Goal: Task Accomplishment & Management: Use online tool/utility

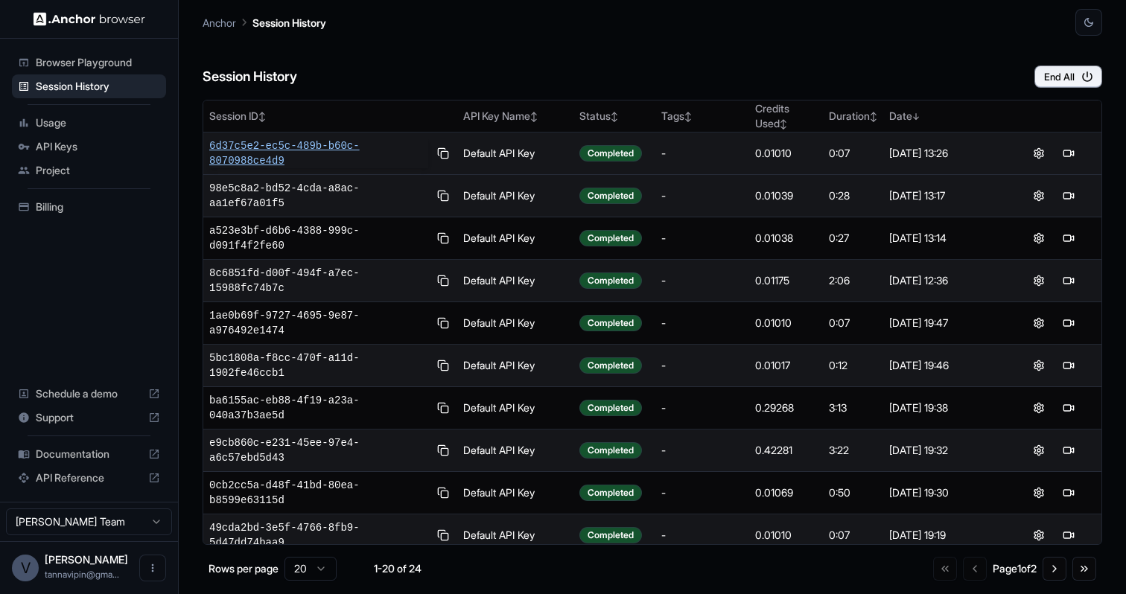
click at [328, 144] on span "6d37c5e2-ec5c-489b-b60c-8070988ce4d9" at bounding box center [318, 154] width 219 height 30
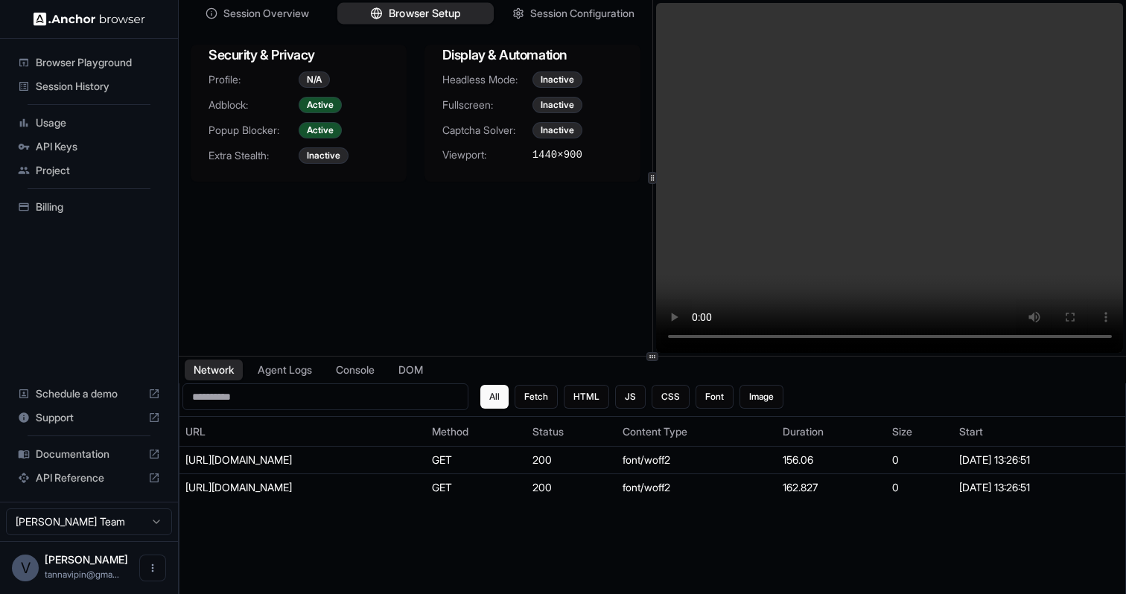
click at [440, 17] on span "Browser Setup" at bounding box center [425, 14] width 72 height 16
drag, startPoint x: 528, startPoint y: 150, endPoint x: 597, endPoint y: 162, distance: 70.2
click at [597, 162] on div "Headless Mode: Inactive Fullscreen: Inactive Captcha Solver: Inactive Viewport:…" at bounding box center [533, 126] width 216 height 109
copy div "1440 × 900"
